Goal: Transaction & Acquisition: Book appointment/travel/reservation

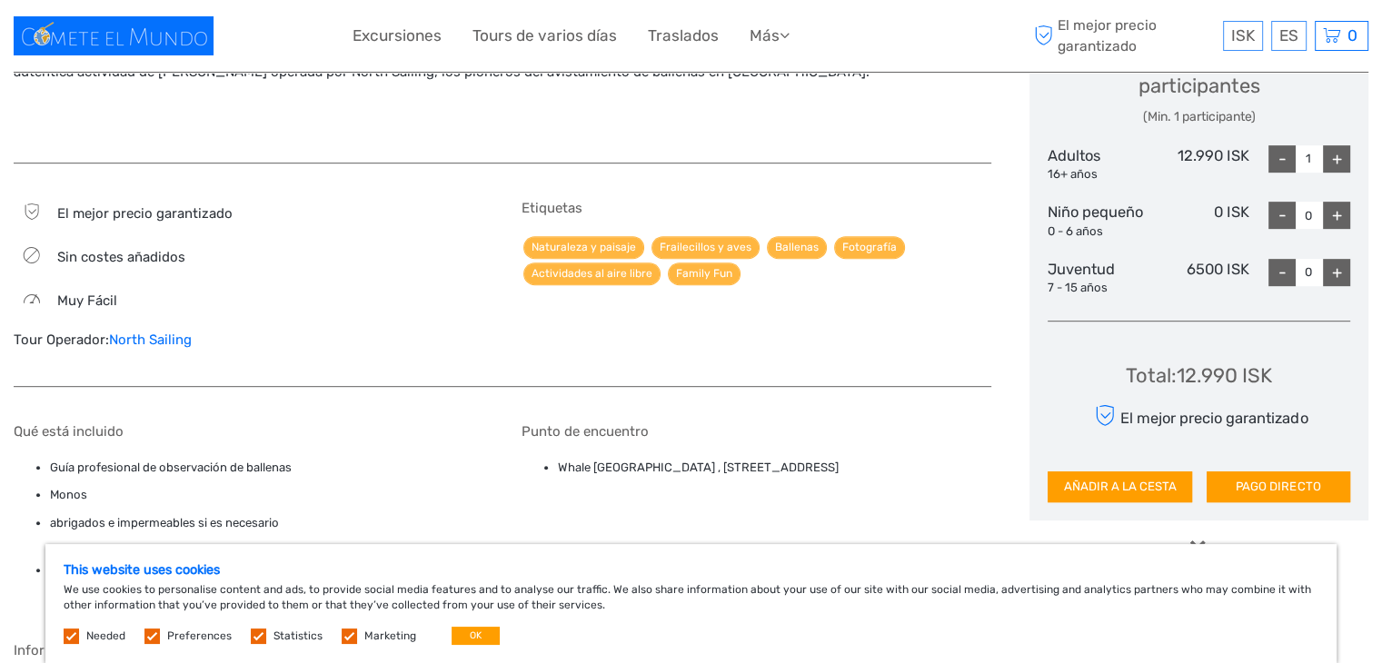
scroll to position [811, 0]
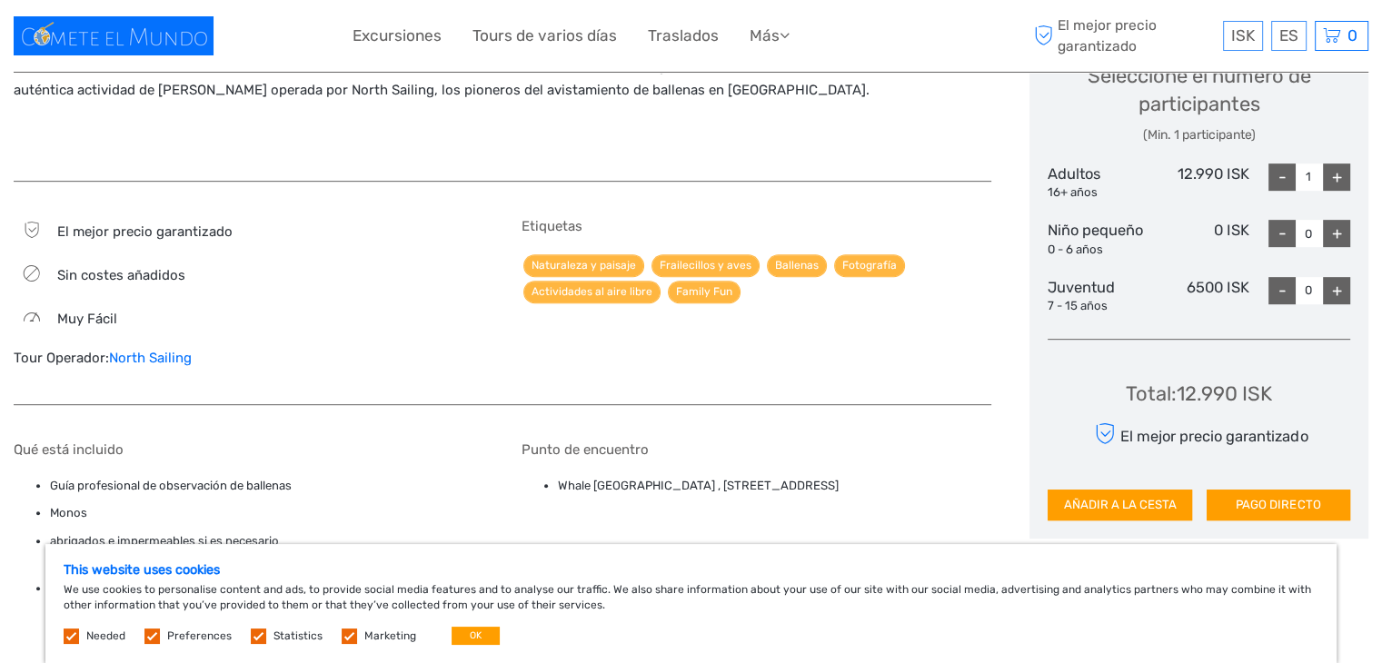
click at [1335, 176] on div "+" at bounding box center [1335, 176] width 27 height 27
type input "2"
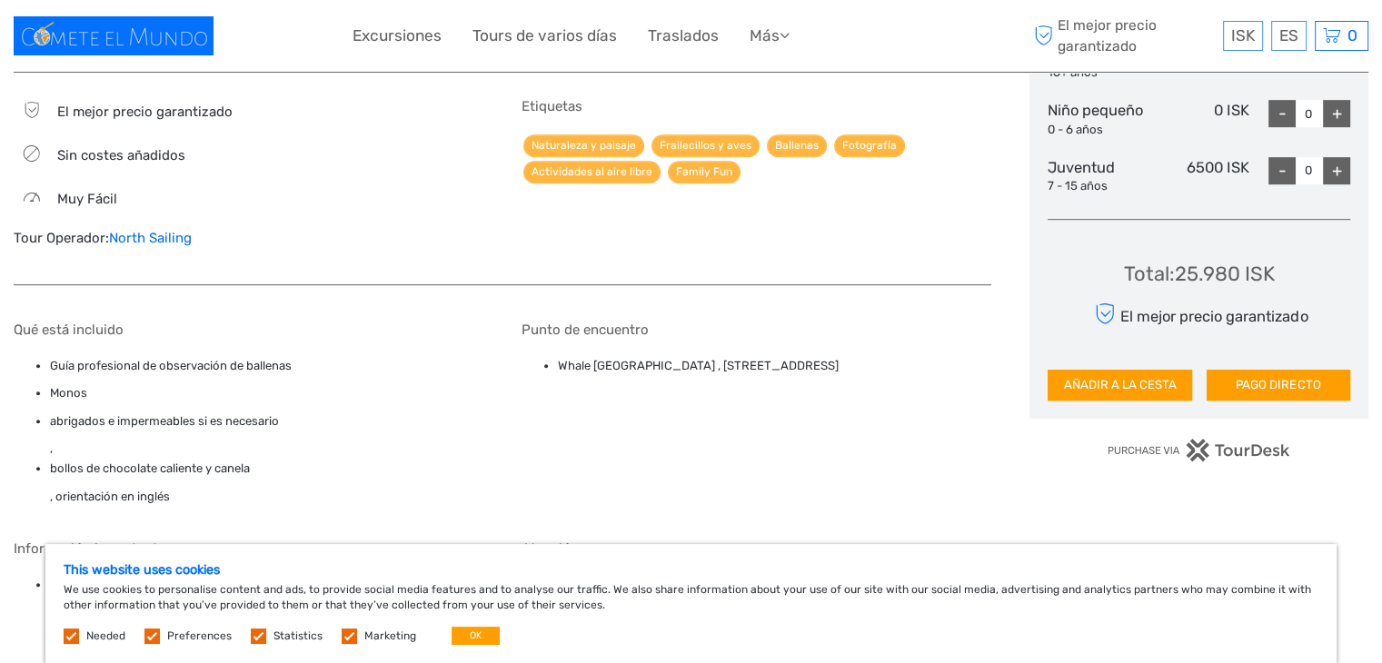
scroll to position [925, 0]
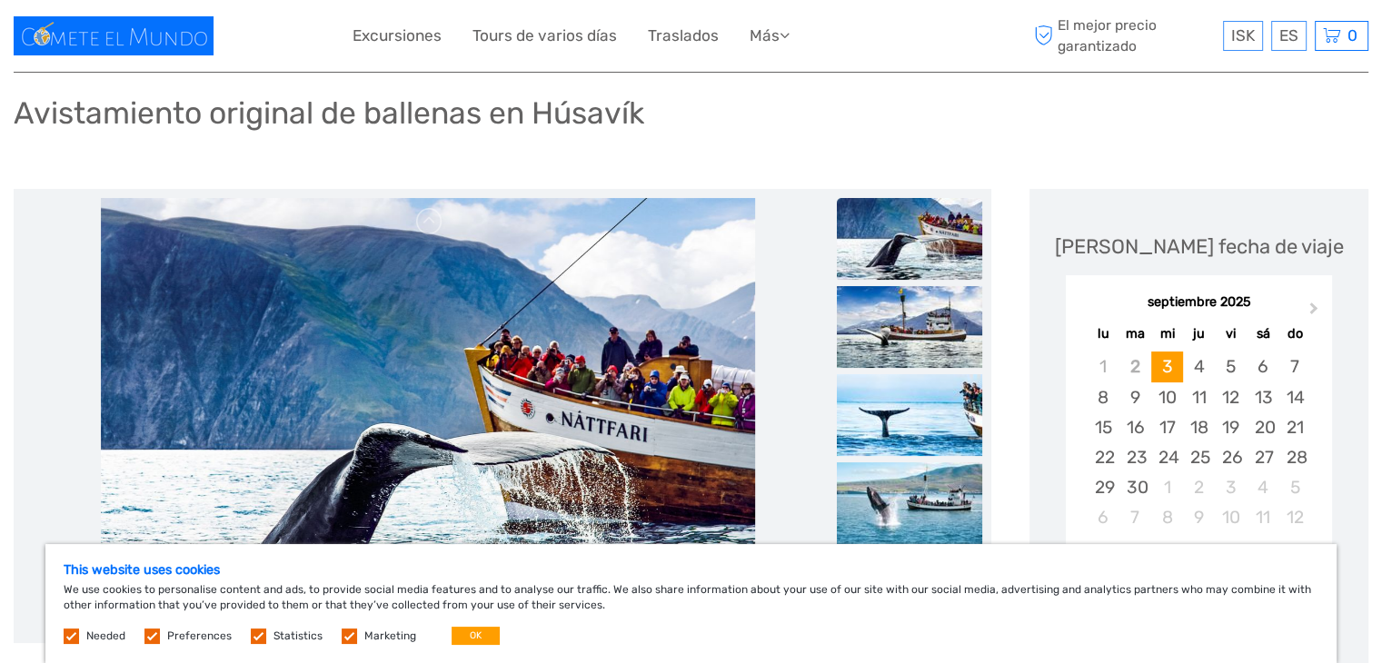
scroll to position [225, 0]
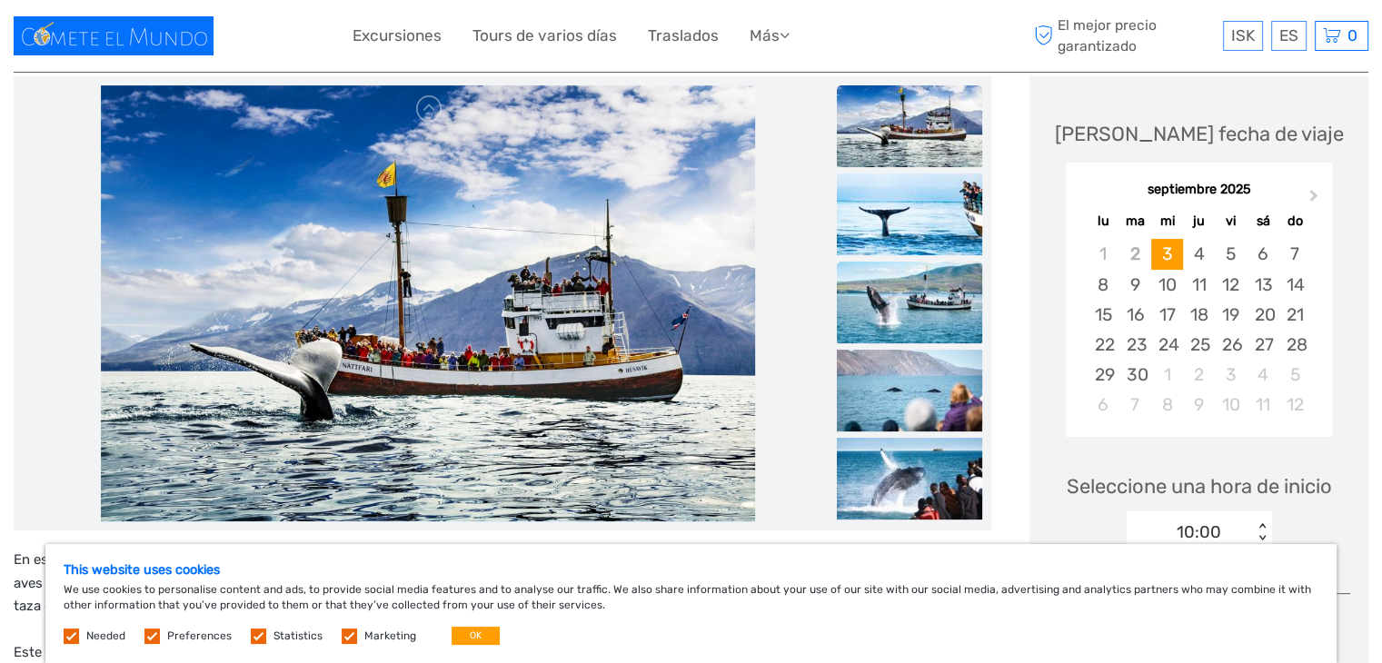
click at [916, 303] on img at bounding box center [909, 303] width 145 height 82
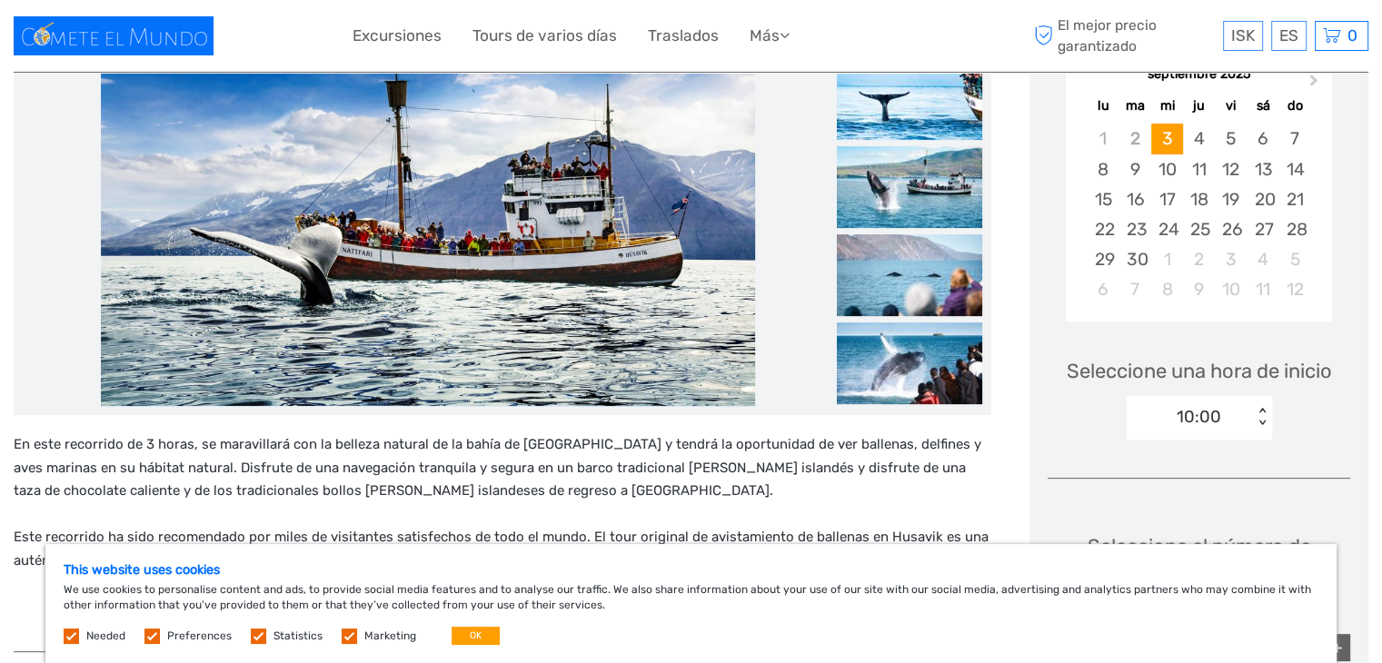
scroll to position [337, 0]
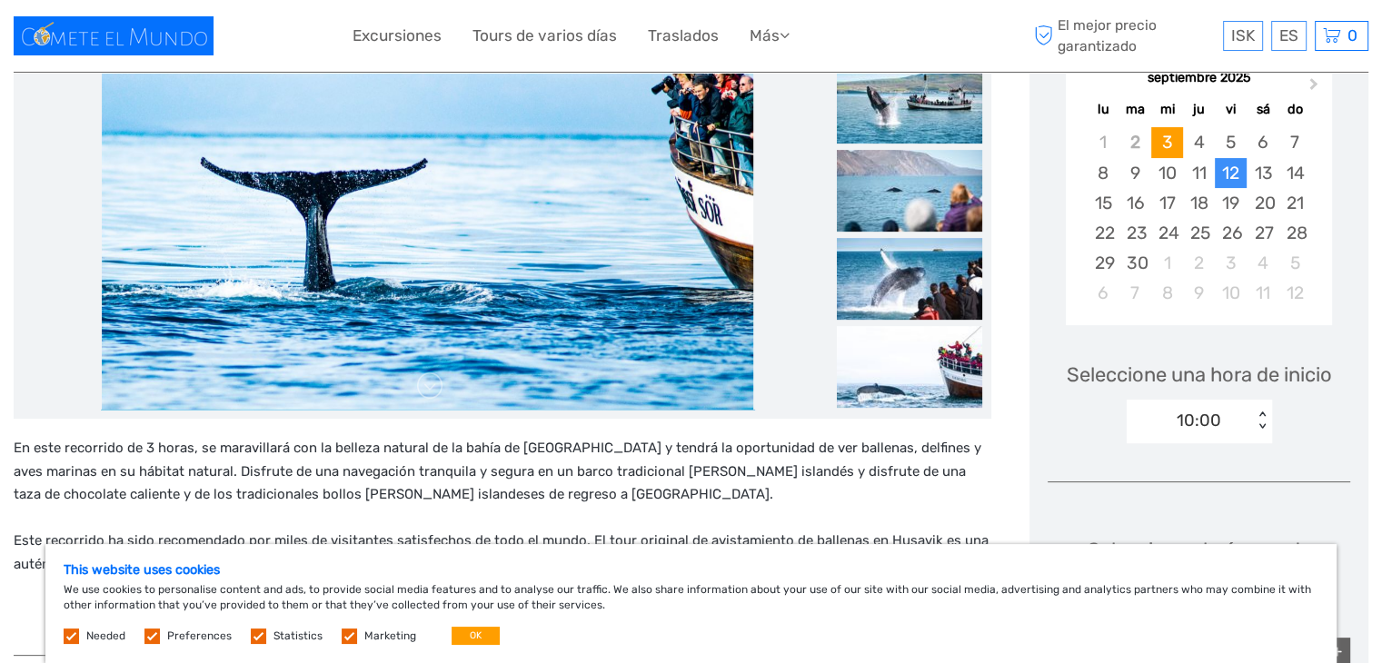
click at [1238, 179] on div "12" at bounding box center [1230, 173] width 32 height 30
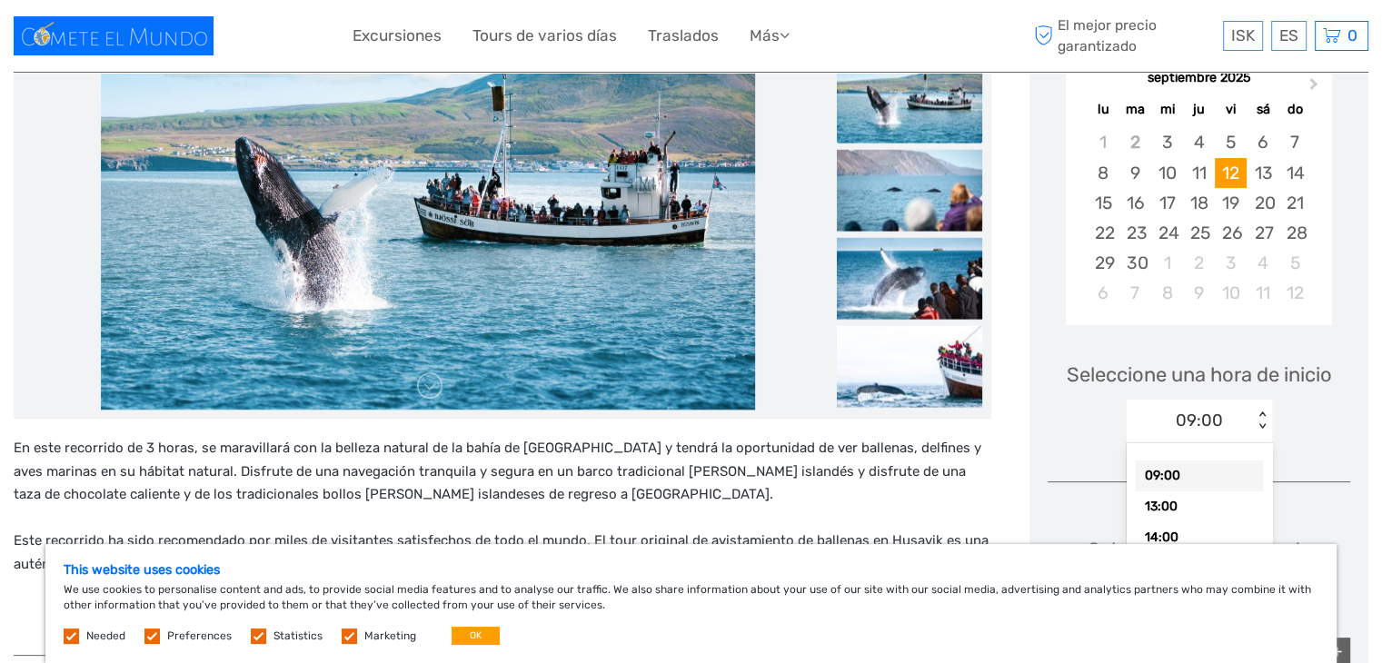
click at [1235, 421] on div "09:00" at bounding box center [1189, 420] width 126 height 27
click at [1206, 470] on div "09:00" at bounding box center [1198, 476] width 127 height 31
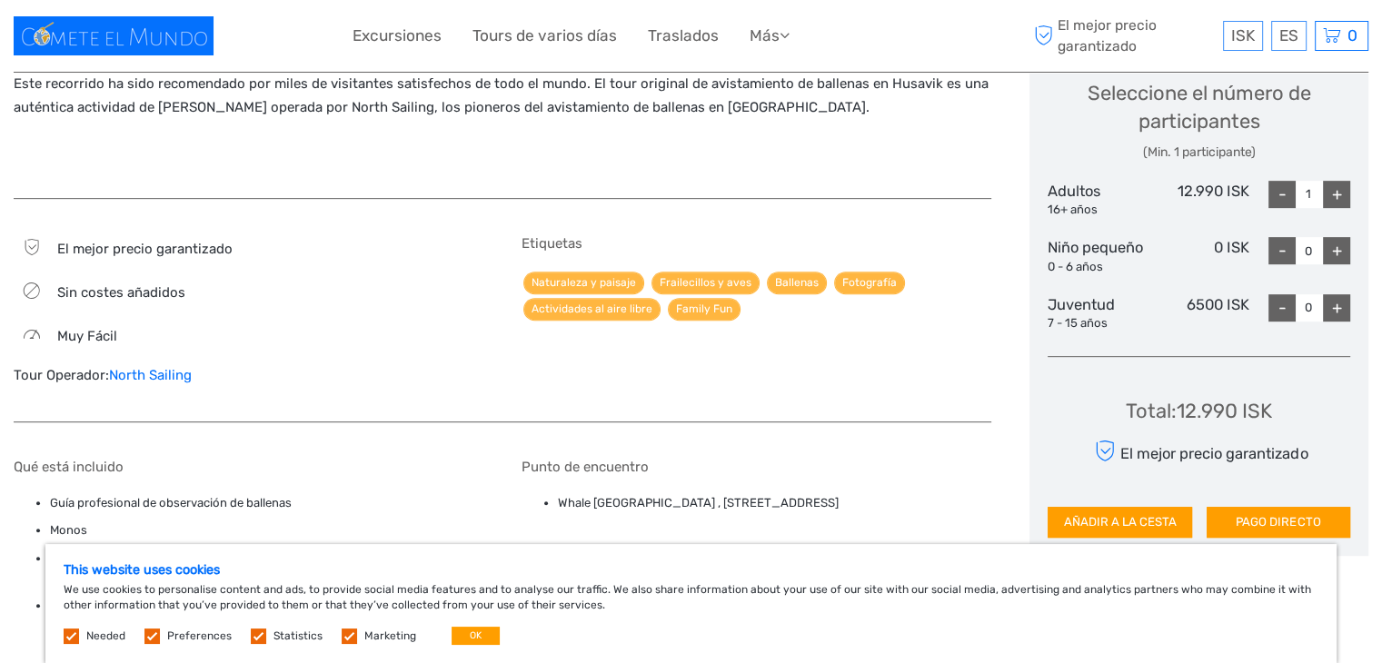
scroll to position [787, 0]
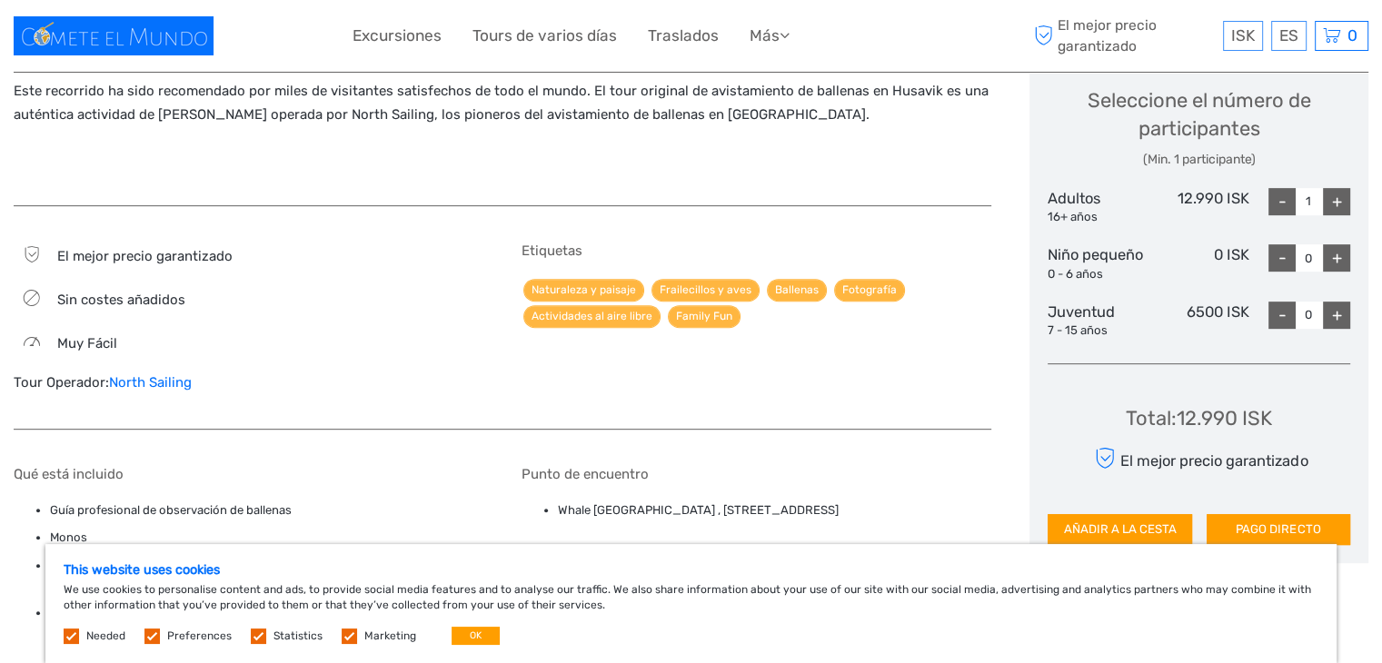
click at [1333, 203] on div "+" at bounding box center [1335, 201] width 27 height 27
type input "2"
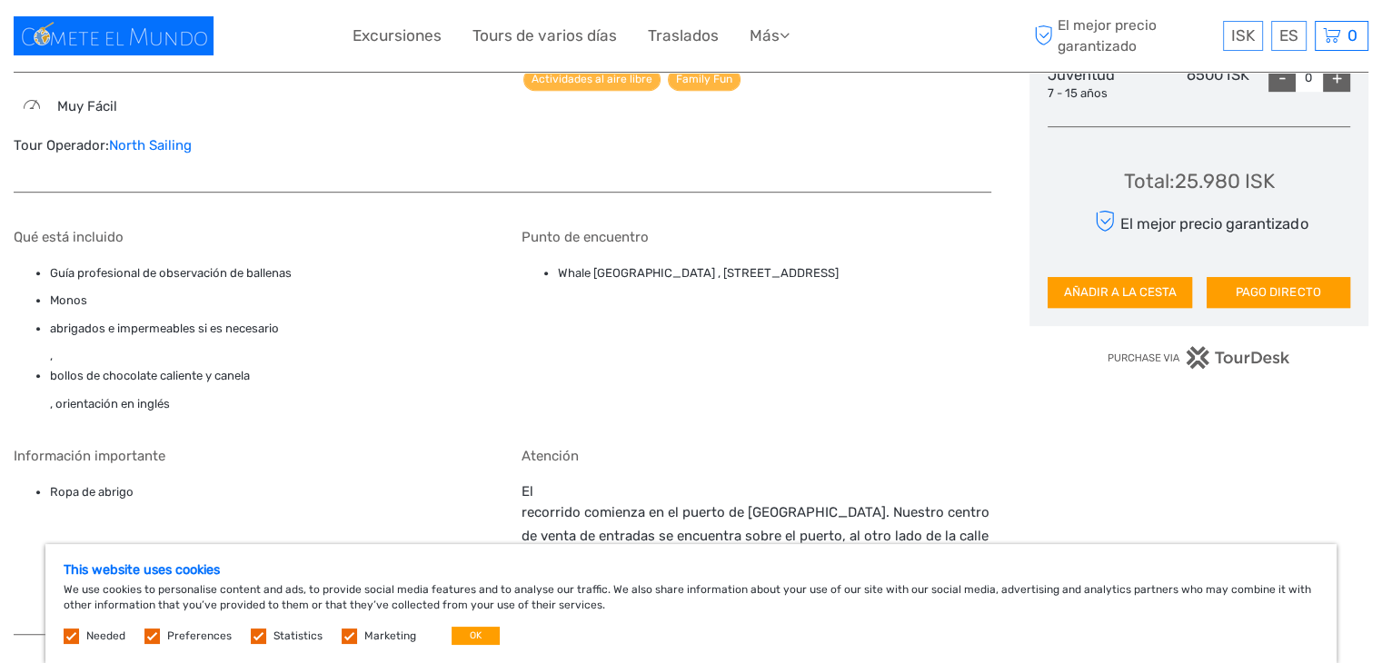
scroll to position [1014, 0]
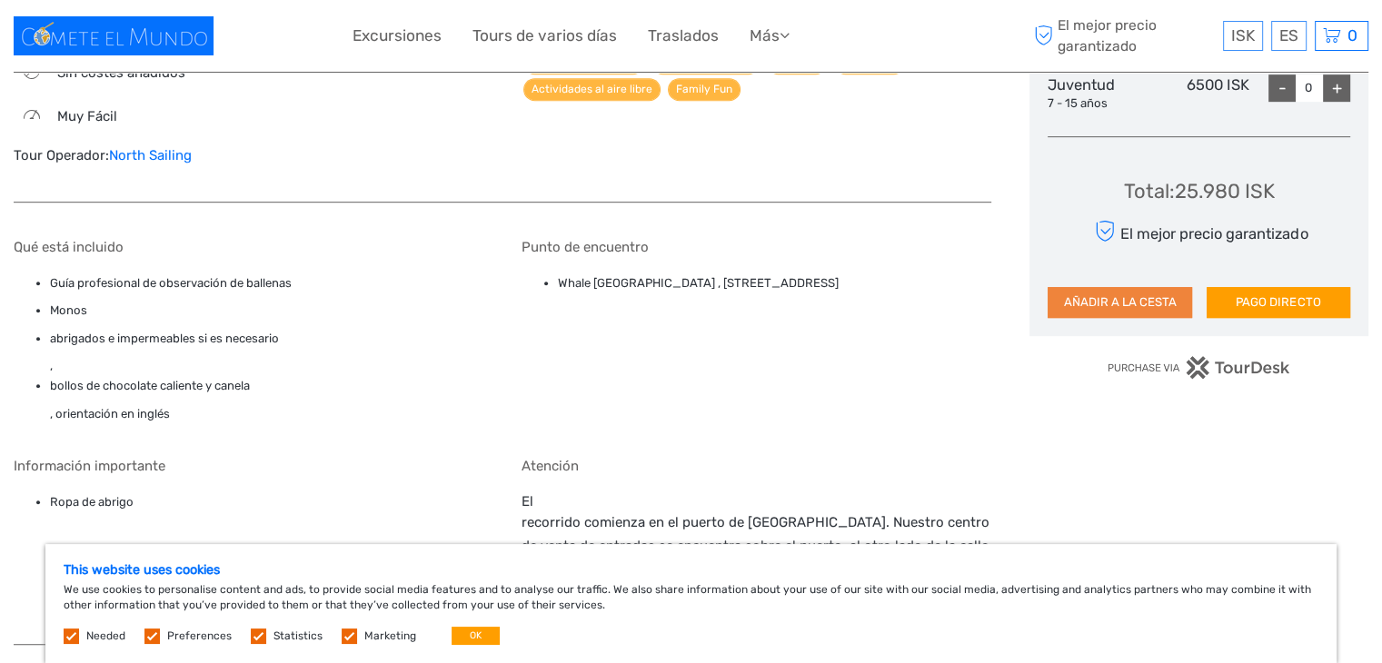
click at [1055, 312] on button "AÑADIR A LA CESTA" at bounding box center [1119, 302] width 144 height 31
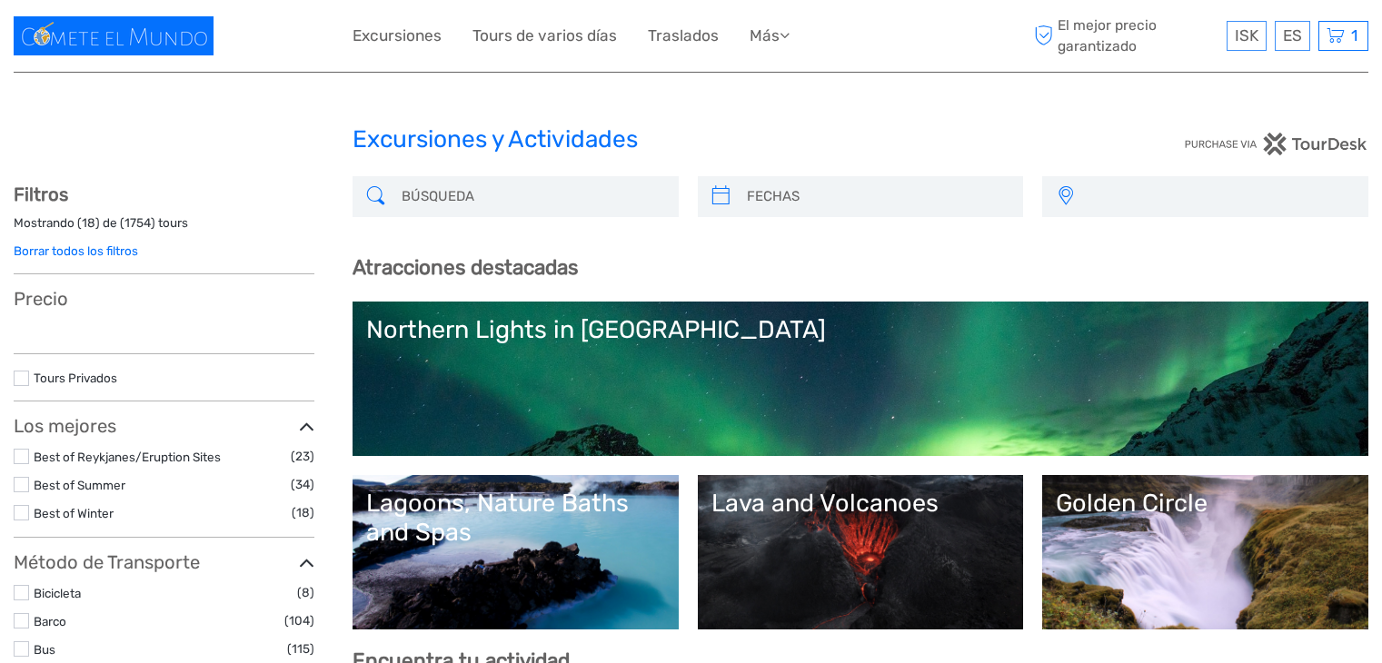
select select
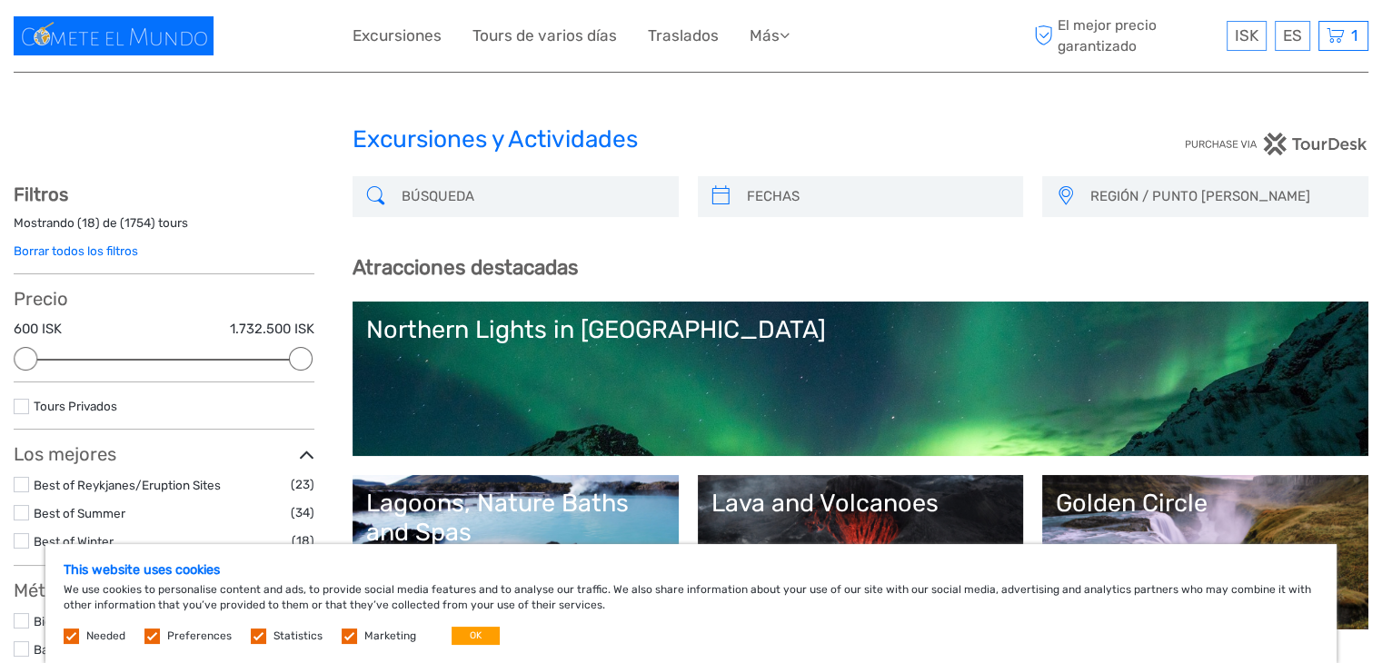
scroll to position [28, 0]
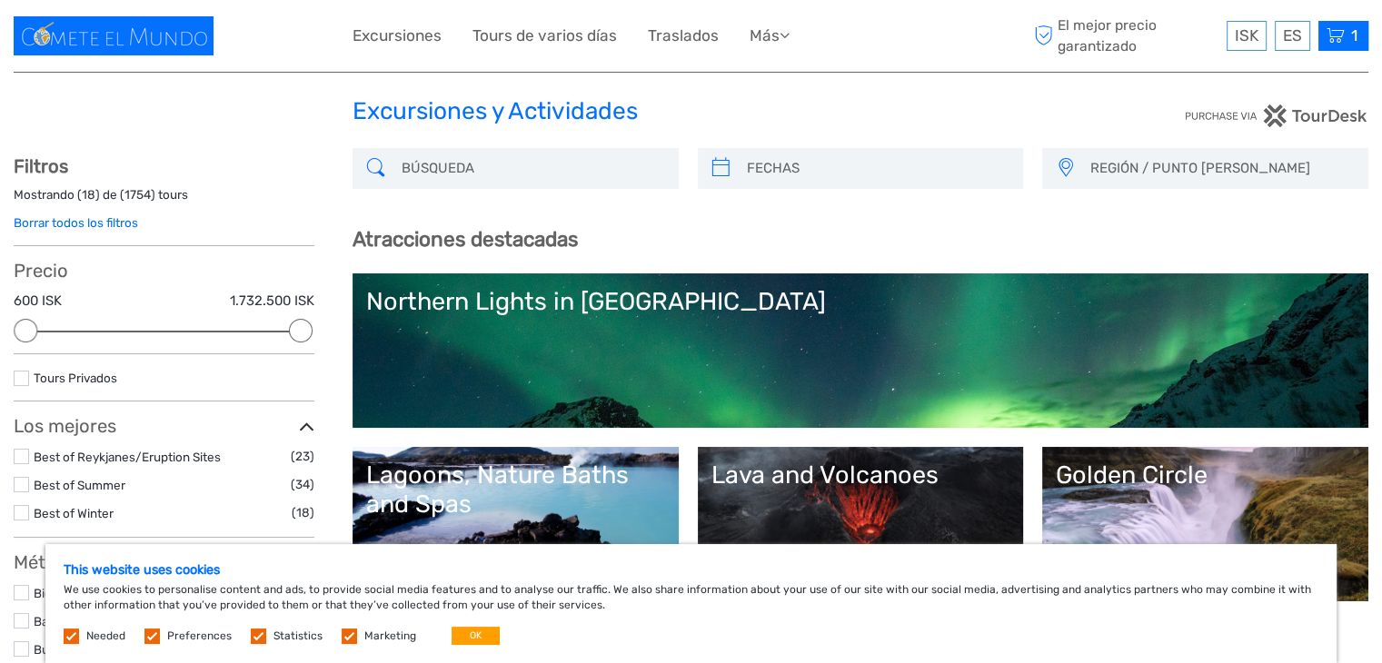
click at [1338, 33] on icon at bounding box center [1335, 36] width 18 height 23
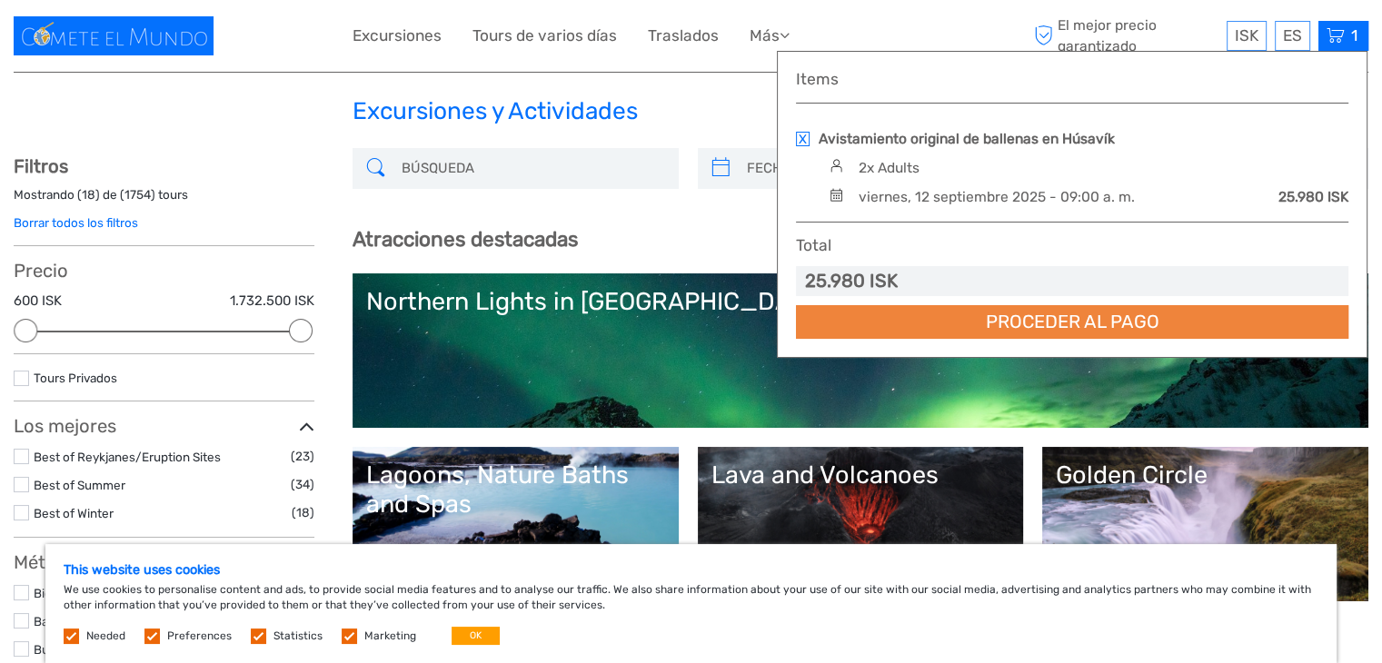
click at [956, 317] on link "Proceder al pago" at bounding box center [1072, 322] width 552 height 34
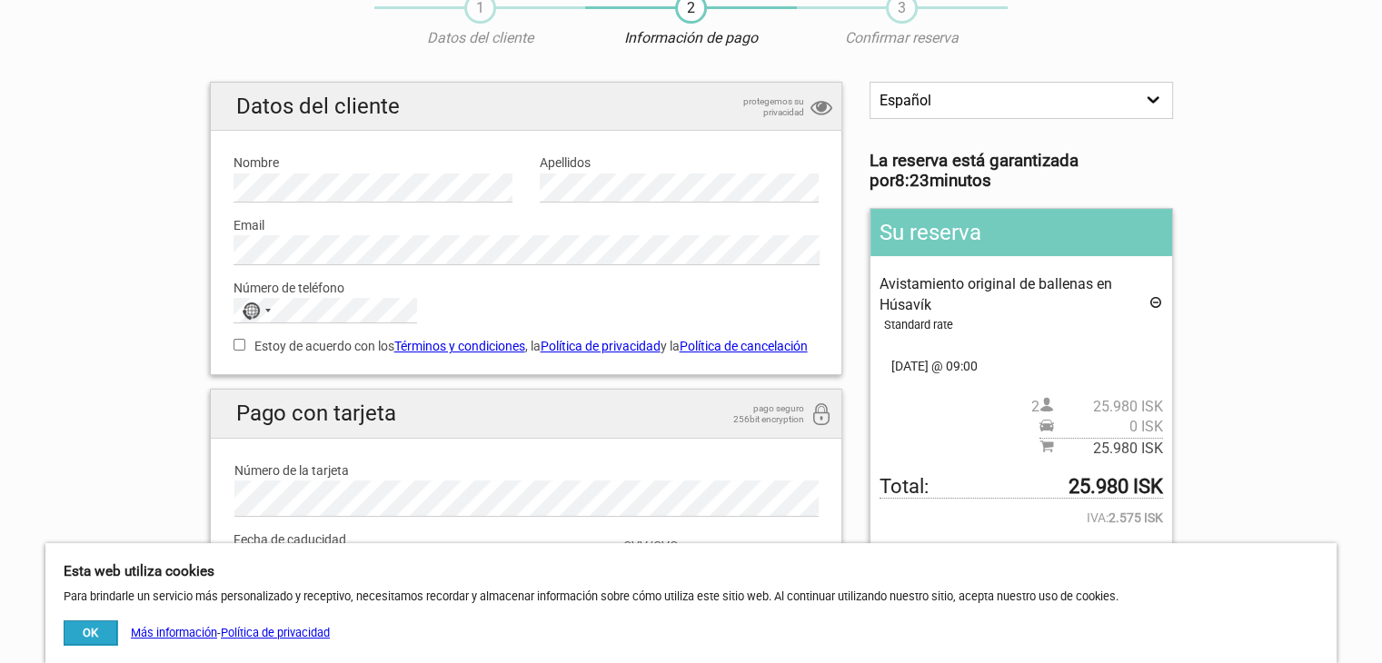
scroll to position [61, 0]
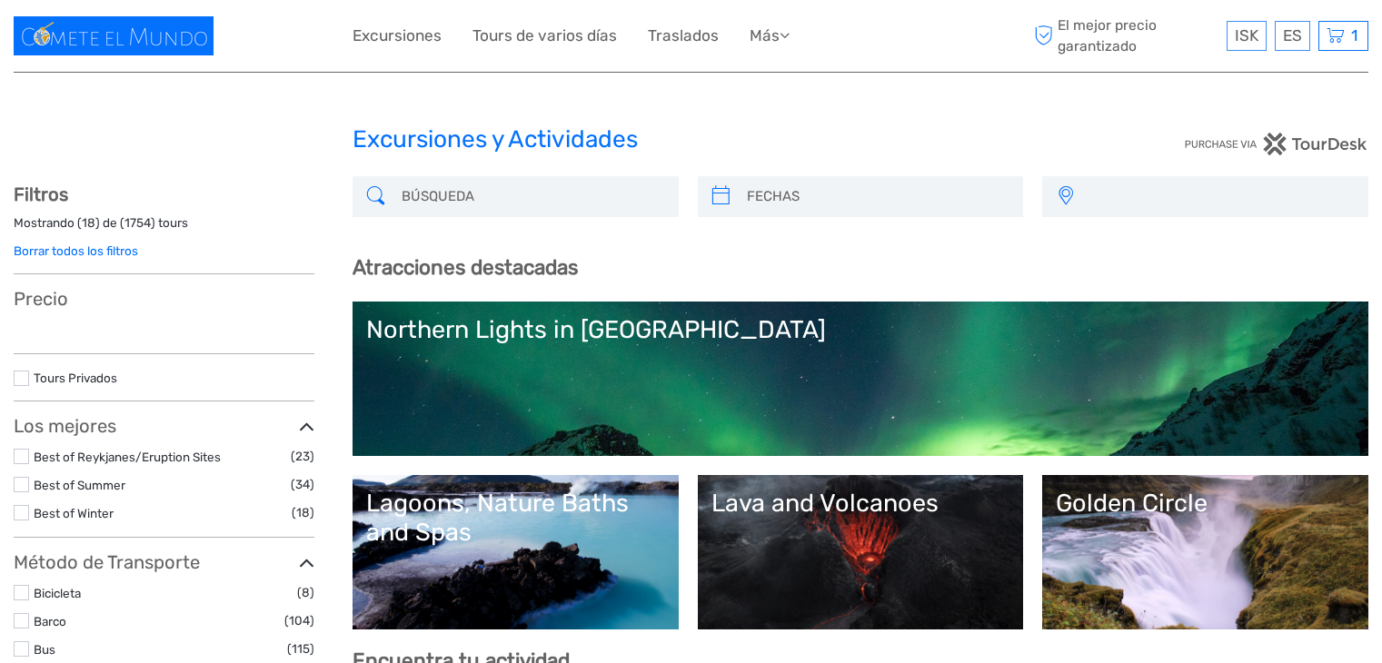
select select
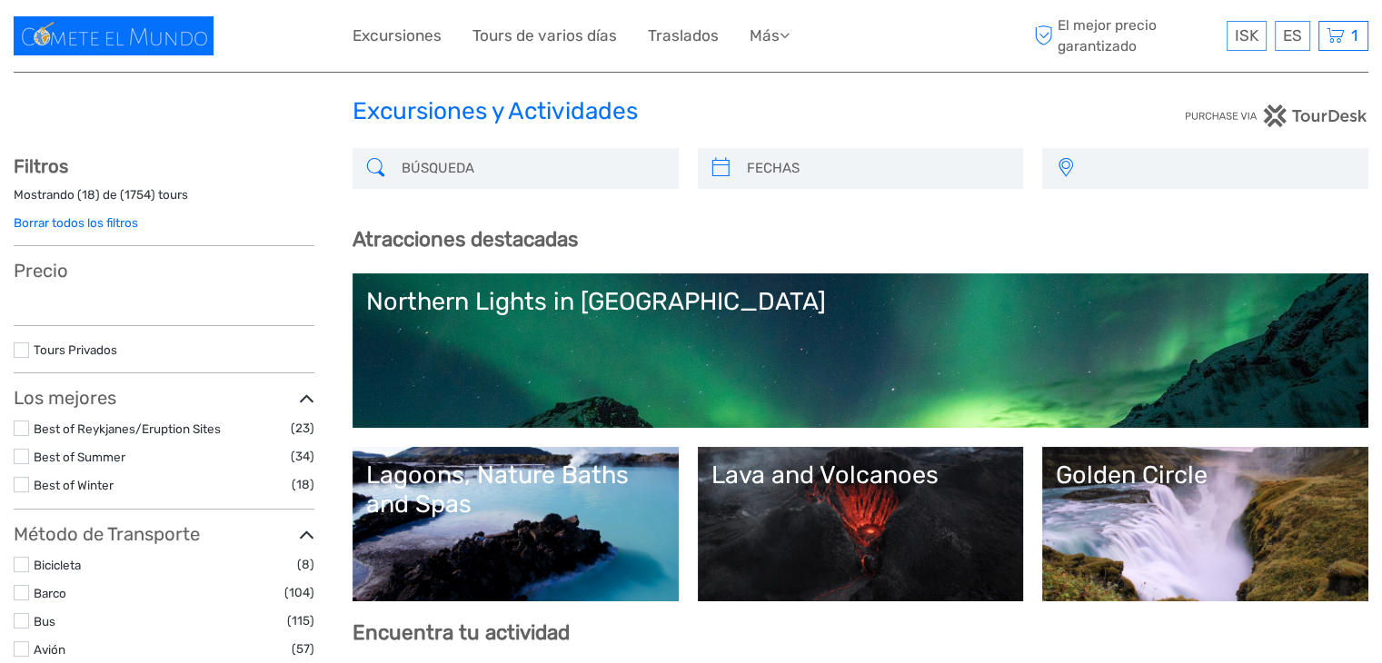
select select
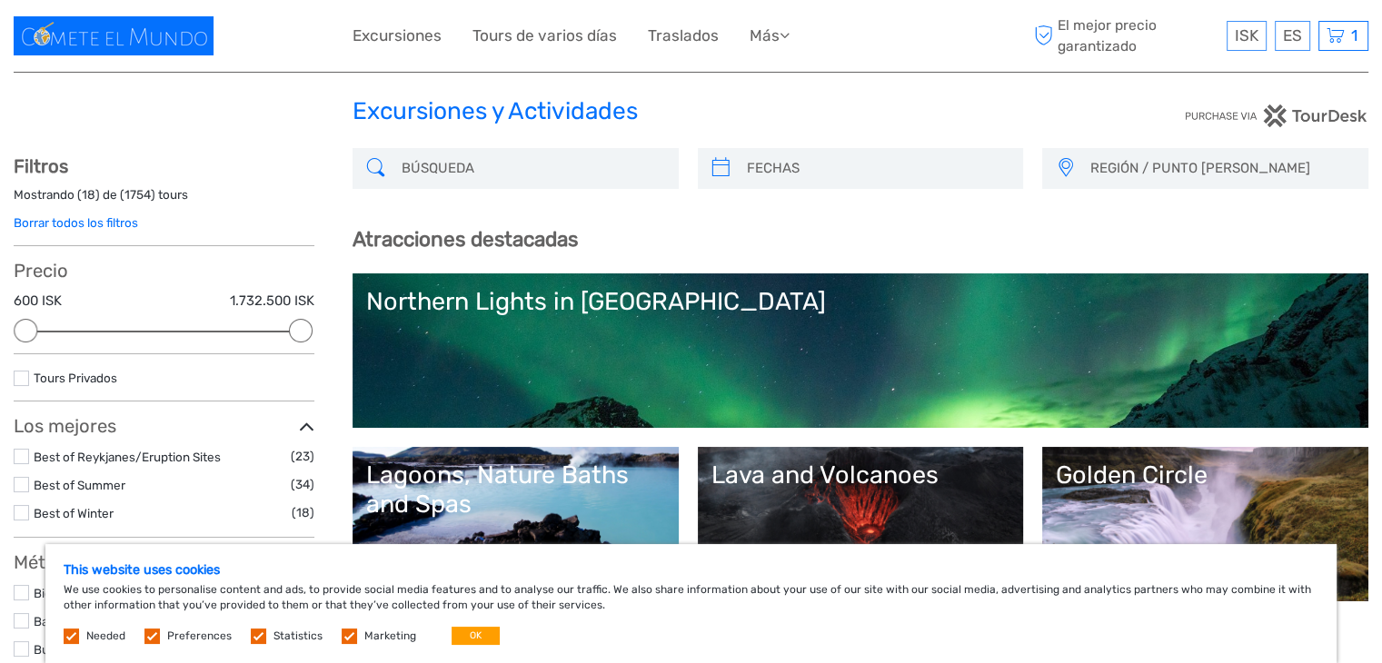
scroll to position [0, 0]
click at [1348, 39] on span "1" at bounding box center [1354, 35] width 12 height 18
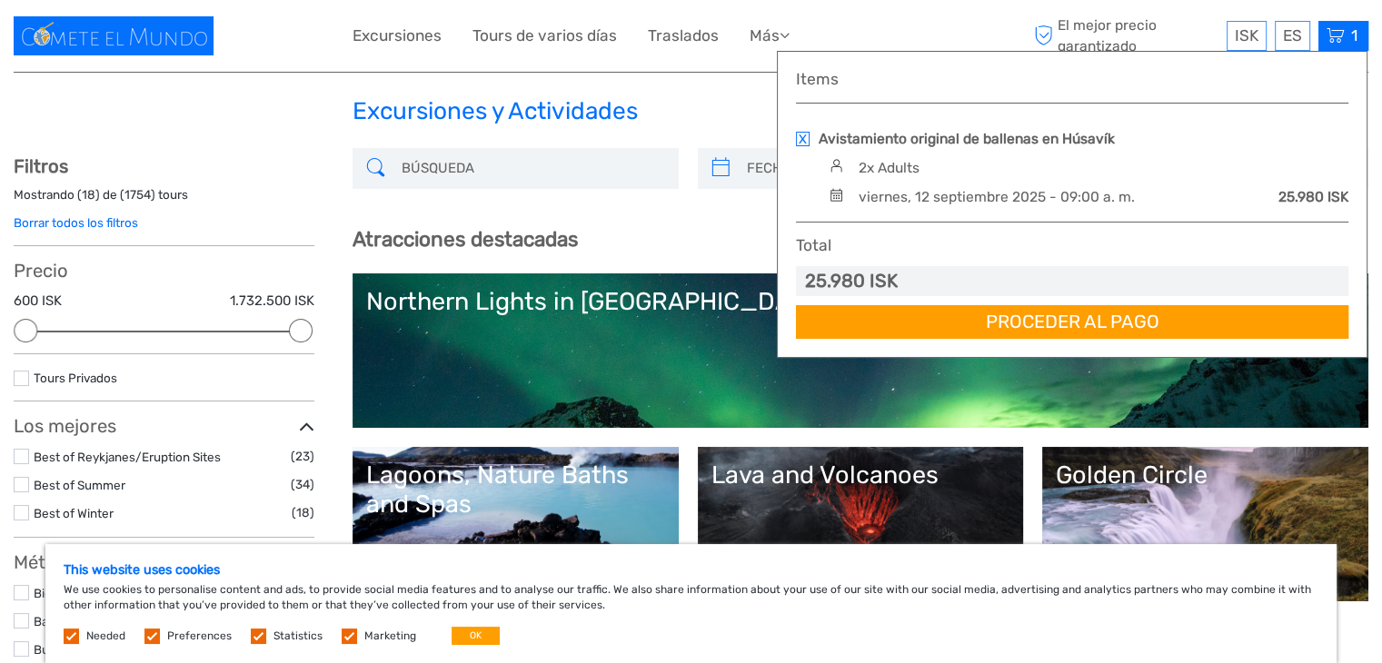
click at [974, 161] on div "2x Adults" at bounding box center [1086, 168] width 524 height 20
click at [917, 143] on link "Avistamiento original de ballenas en Húsavík" at bounding box center [966, 139] width 296 height 20
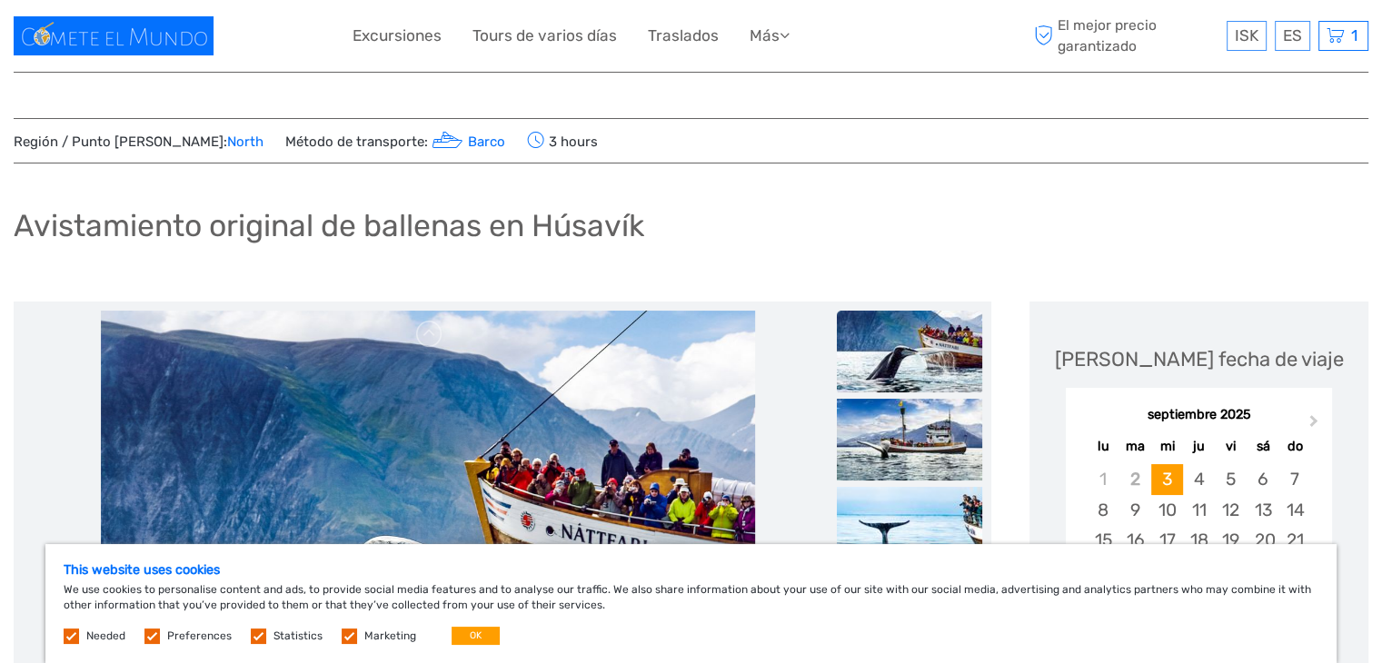
scroll to position [183, 0]
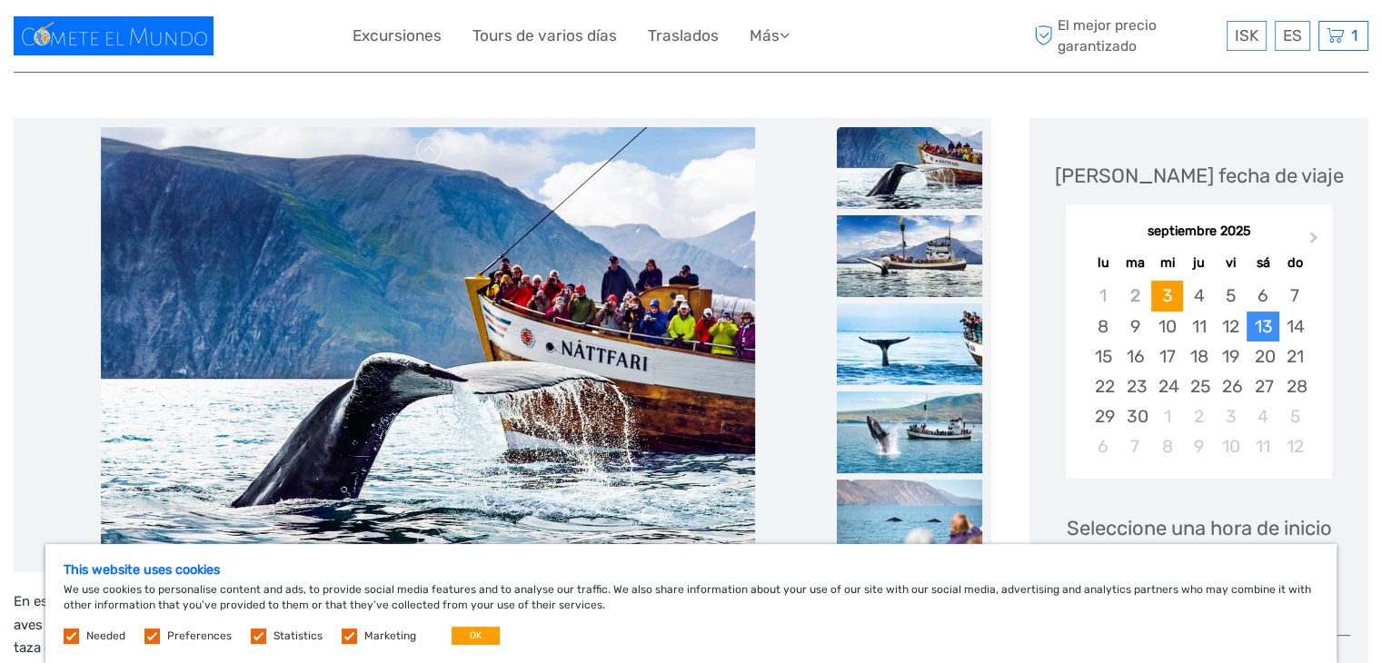
click at [1265, 322] on div "13" at bounding box center [1262, 327] width 32 height 30
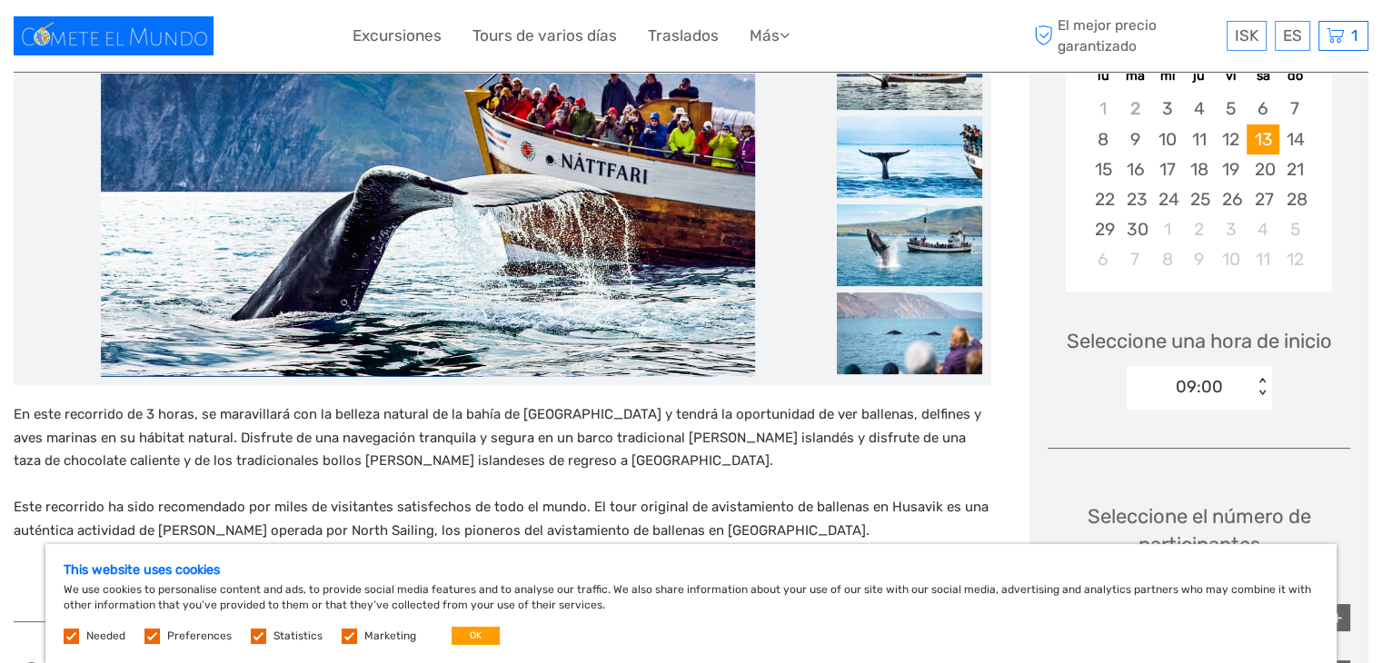
scroll to position [389, 0]
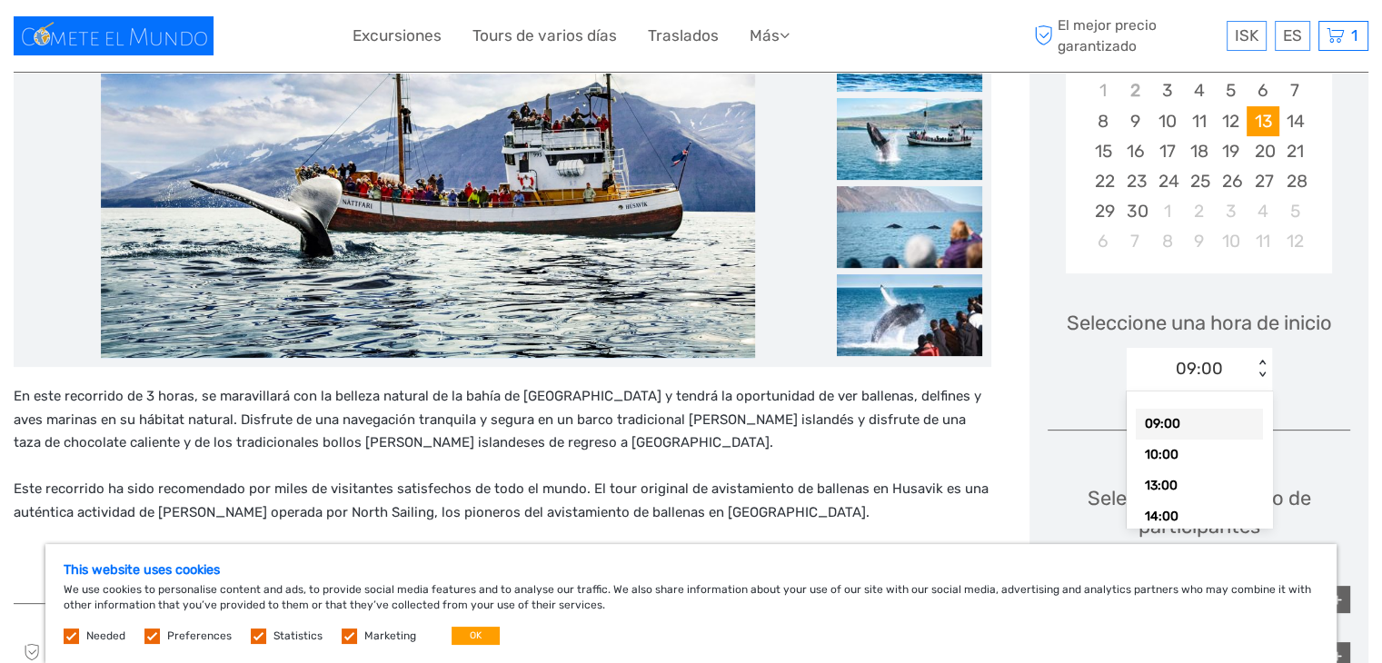
click at [1244, 386] on div "09:00 < >" at bounding box center [1198, 370] width 145 height 44
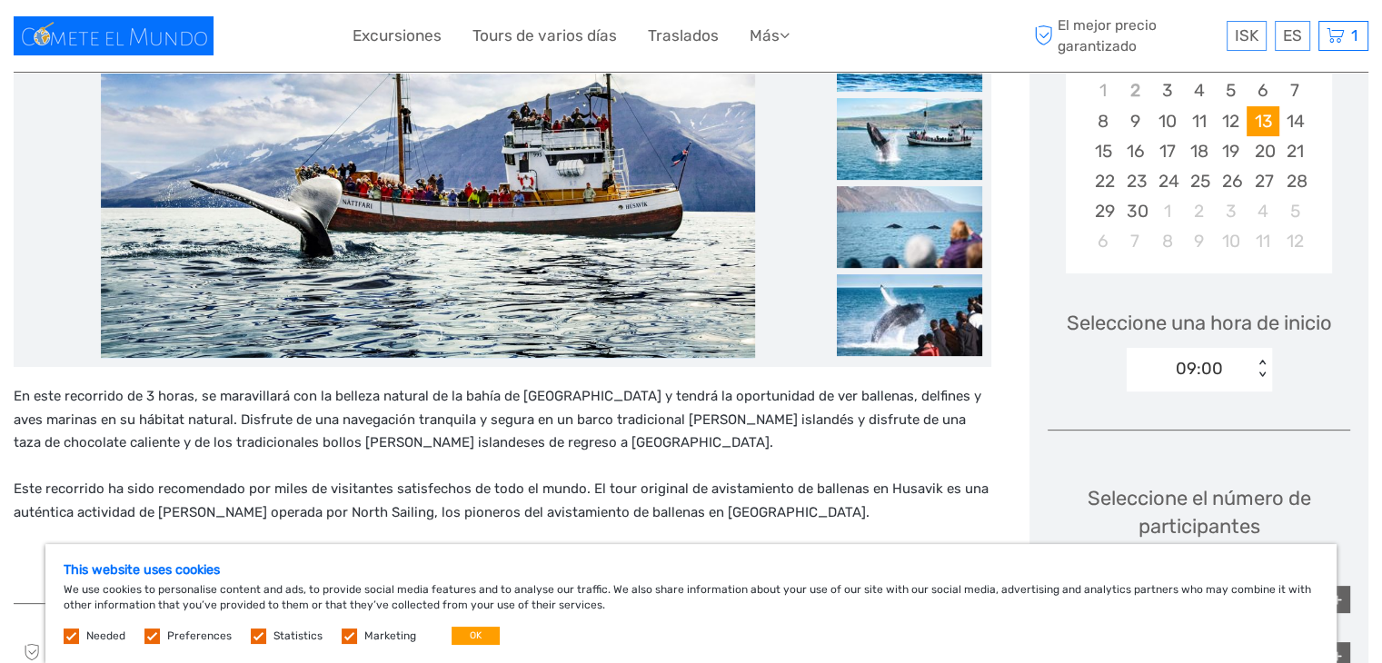
click at [1244, 386] on div "09:00 < >" at bounding box center [1198, 370] width 145 height 44
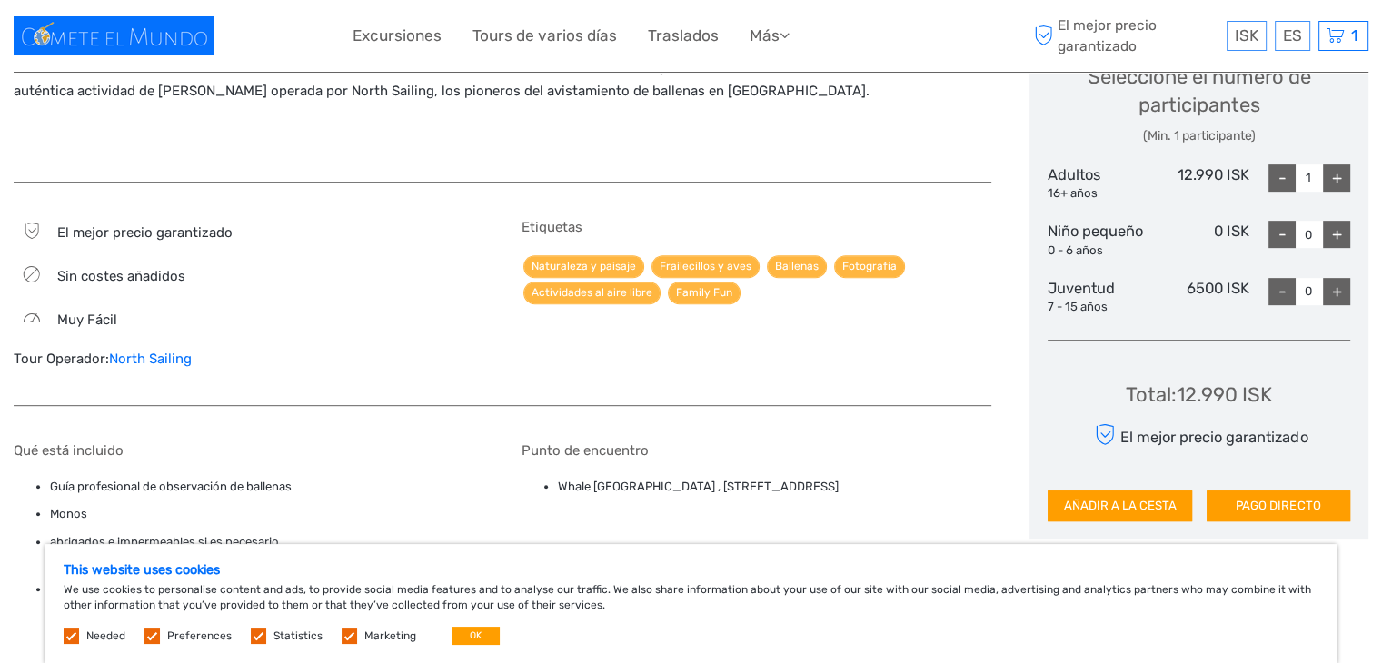
scroll to position [814, 0]
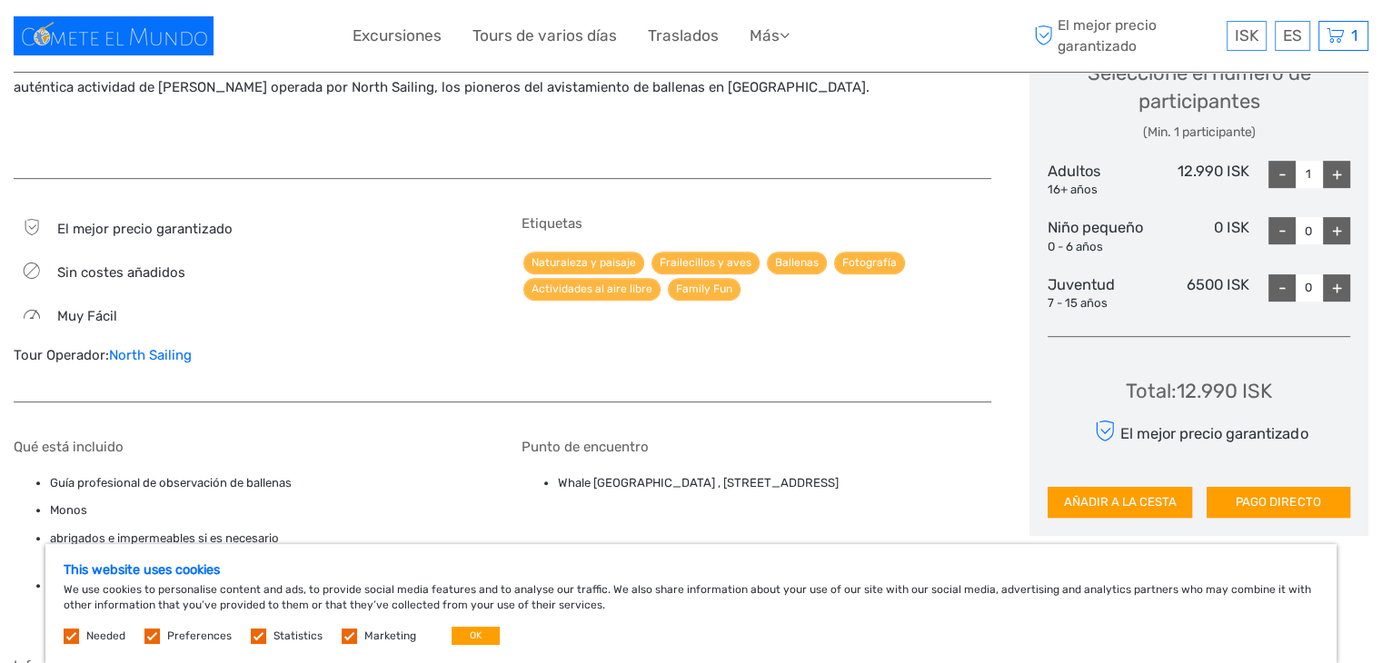
click at [1333, 179] on div "+" at bounding box center [1335, 174] width 27 height 27
type input "2"
click at [1146, 499] on button "AÑADIR A LA CESTA" at bounding box center [1119, 502] width 144 height 31
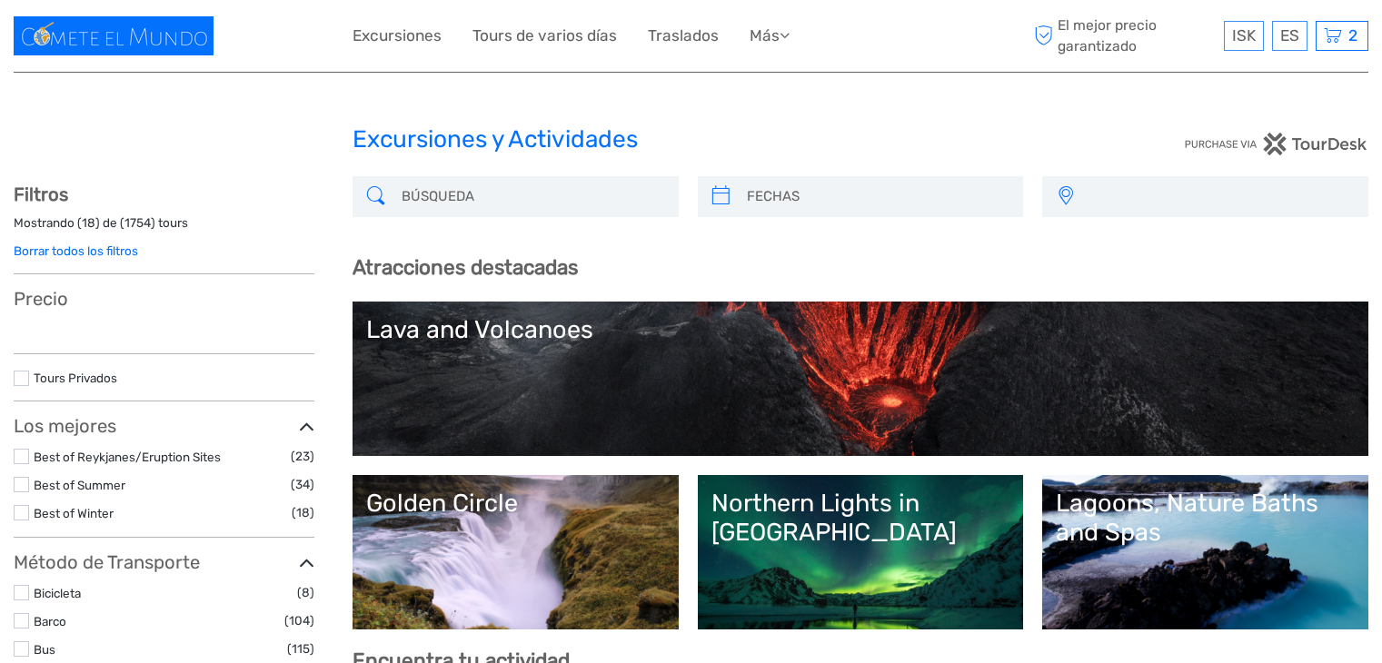
select select
click at [1337, 34] on icon at bounding box center [1332, 36] width 18 height 23
select select
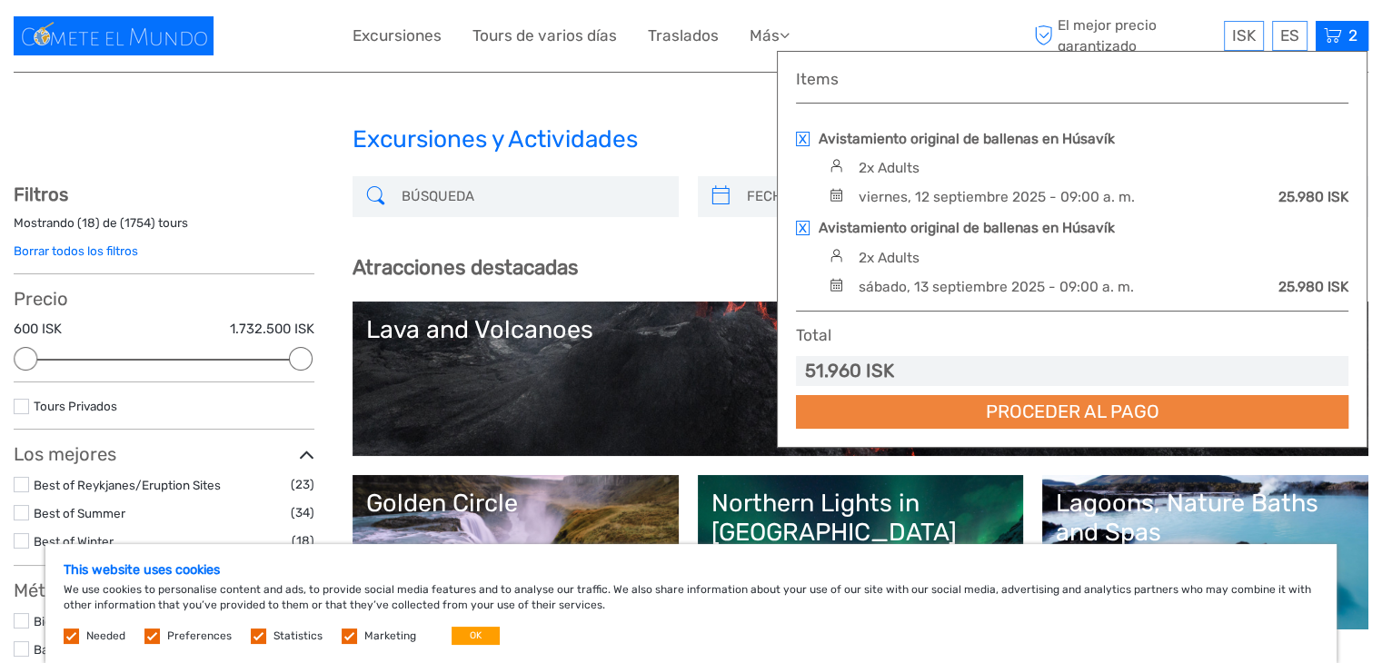
click at [970, 395] on link "Proceder al pago" at bounding box center [1072, 412] width 552 height 34
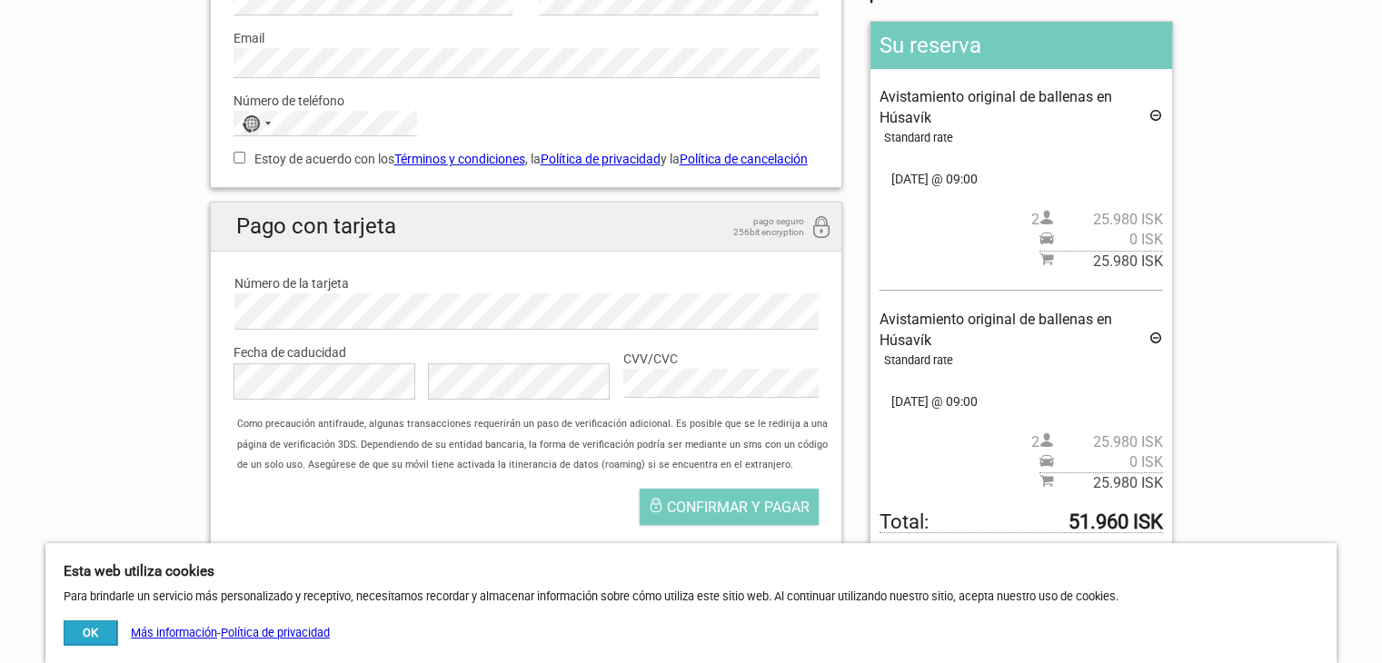
scroll to position [286, 0]
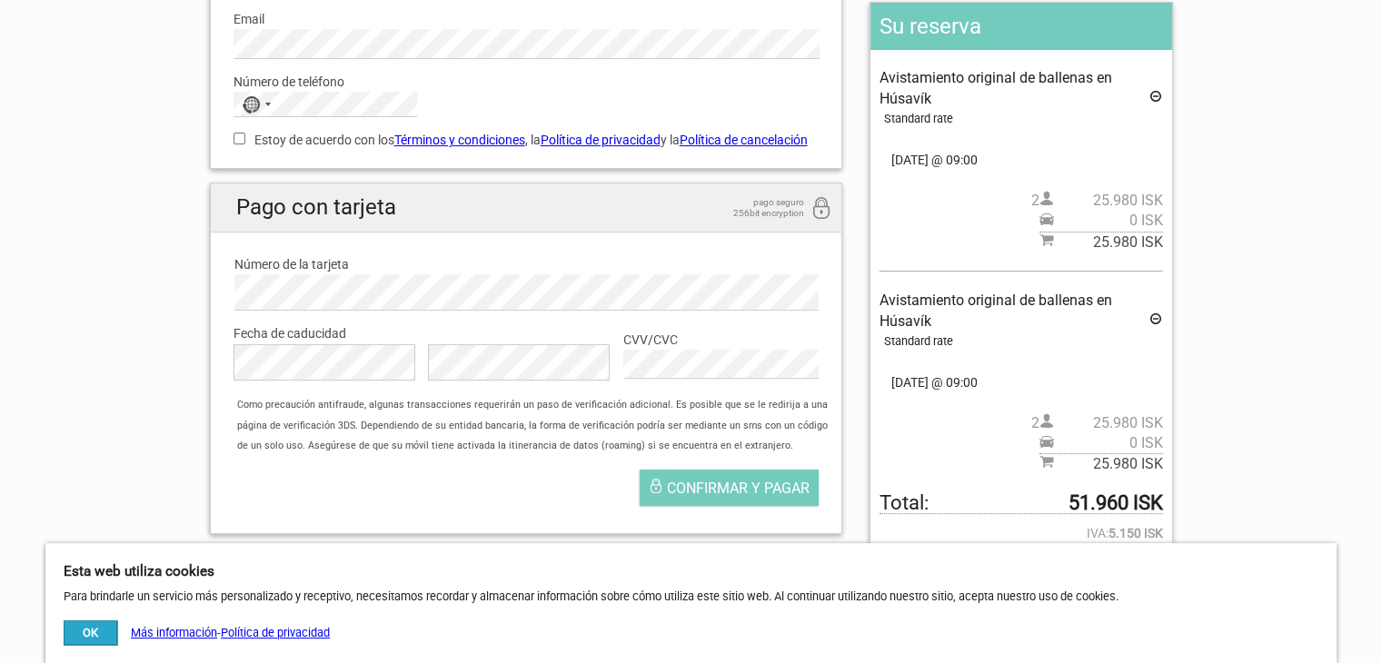
click at [1159, 98] on icon at bounding box center [1155, 99] width 15 height 20
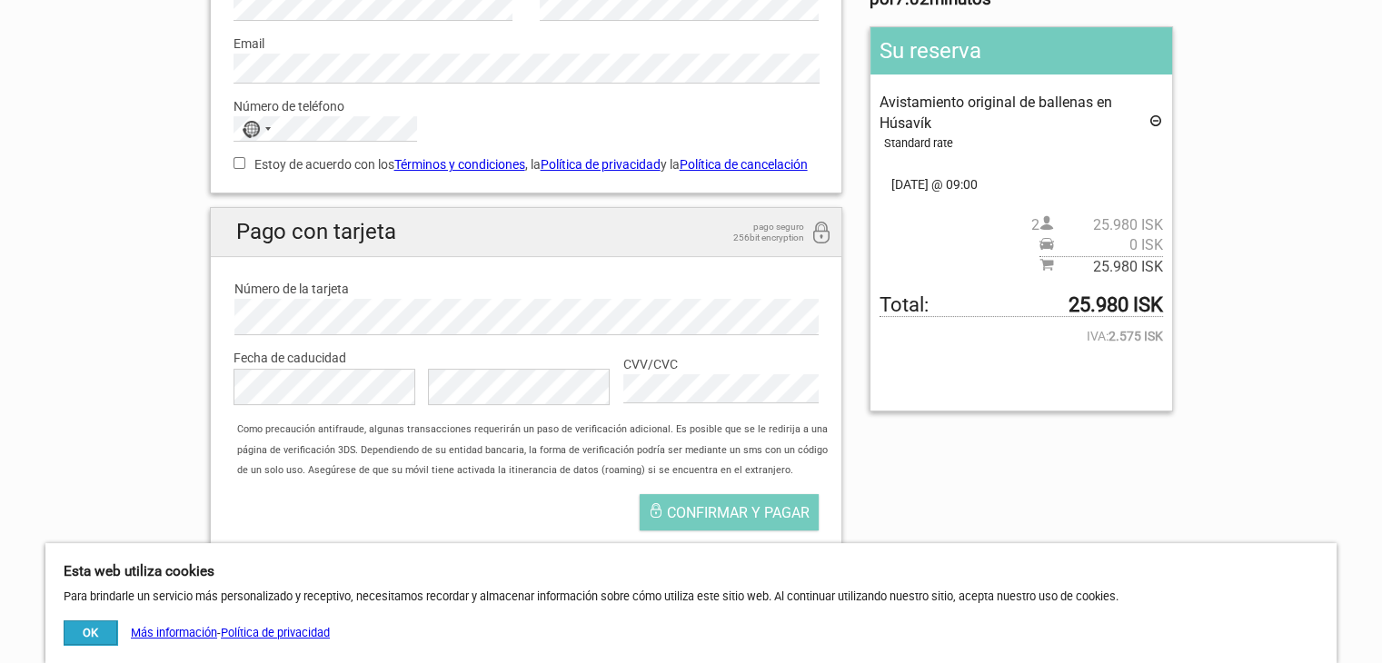
scroll to position [554, 0]
